Goal: Navigation & Orientation: Find specific page/section

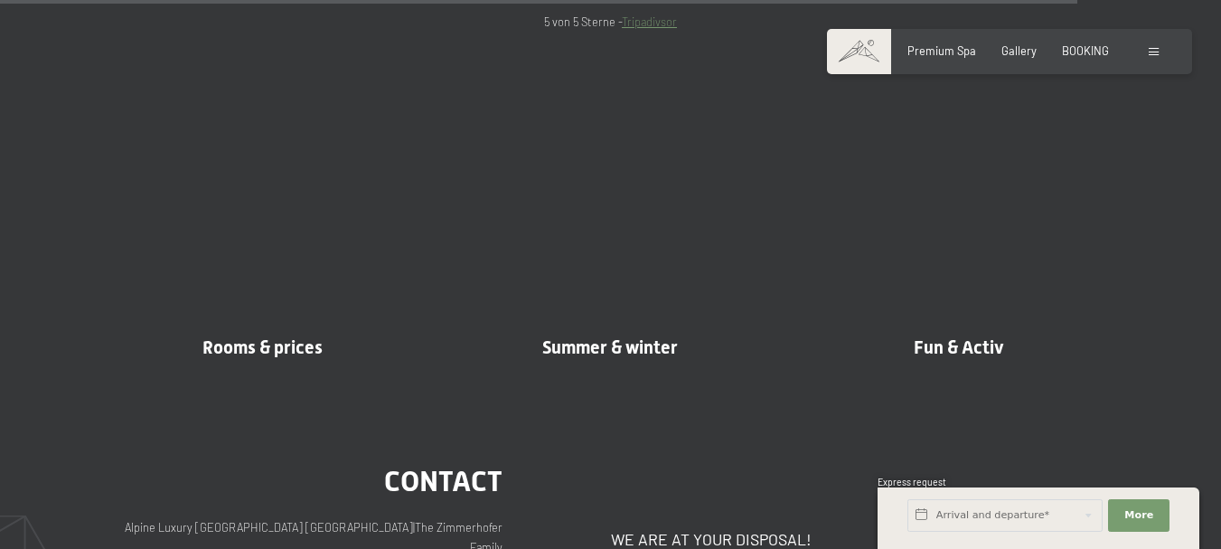
scroll to position [6860, 0]
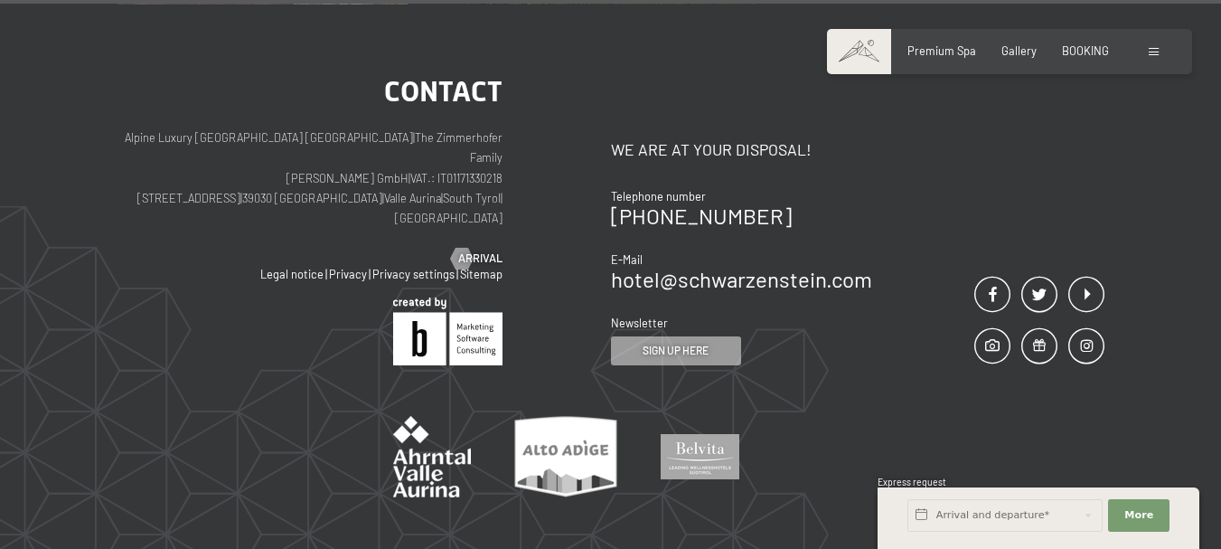
click at [1154, 52] on span at bounding box center [1154, 52] width 10 height 8
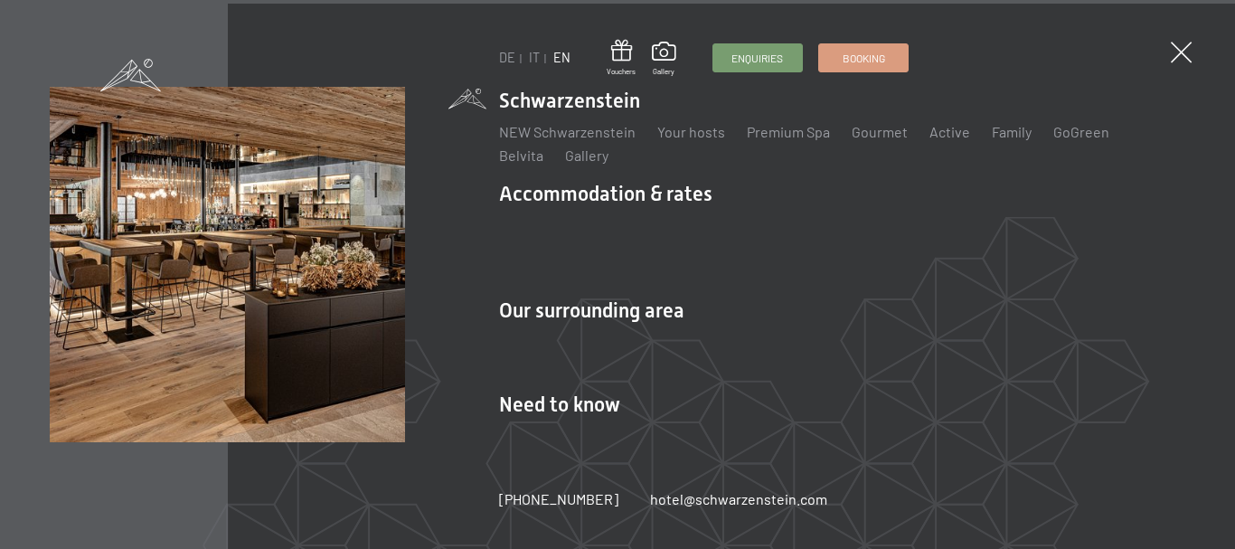
scroll to position [6889, 0]
click at [1169, 58] on div "DE IT EN Vouchers Gallery Enquiries Booking DE IT EN Schwarzenstein NEW Schwarz…" at bounding box center [617, 274] width 1235 height 549
click at [1182, 48] on span at bounding box center [1180, 53] width 30 height 30
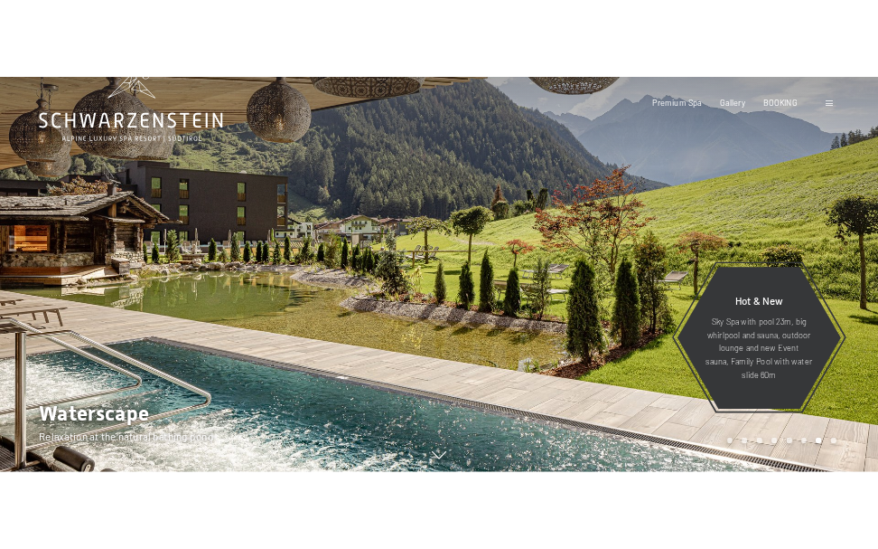
scroll to position [0, 0]
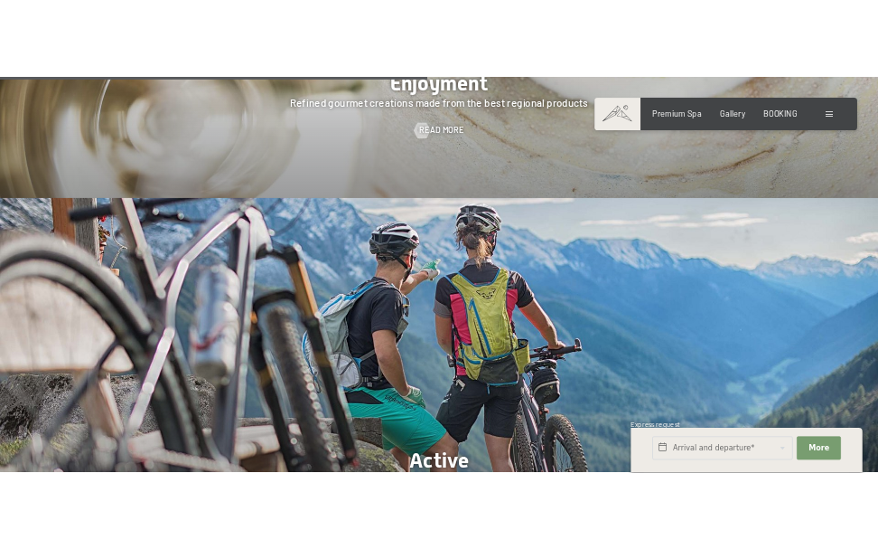
scroll to position [3955, 0]
